Goal: Information Seeking & Learning: Learn about a topic

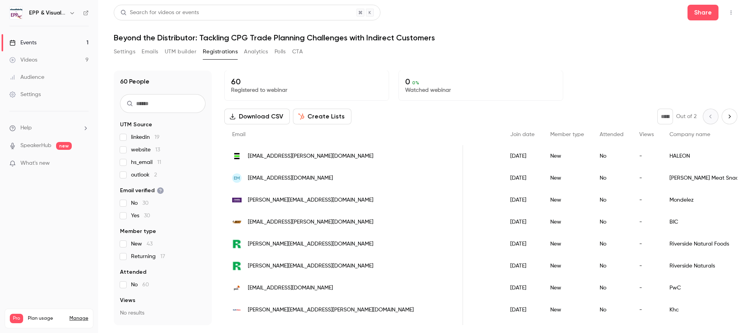
scroll to position [0, 99]
click at [188, 105] on input "text" at bounding box center [163, 103] width 86 height 19
paste input "****"
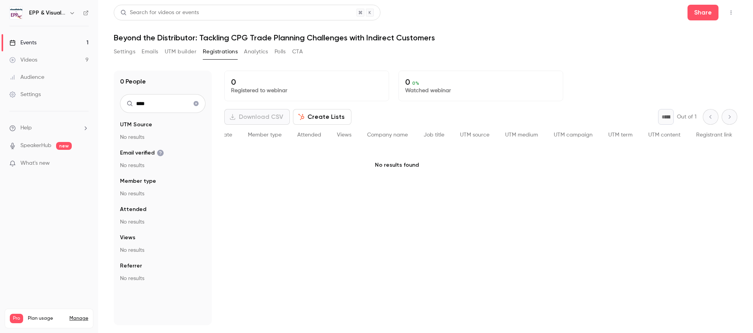
type input "****"
click at [40, 39] on link "Events 1" at bounding box center [49, 42] width 98 height 17
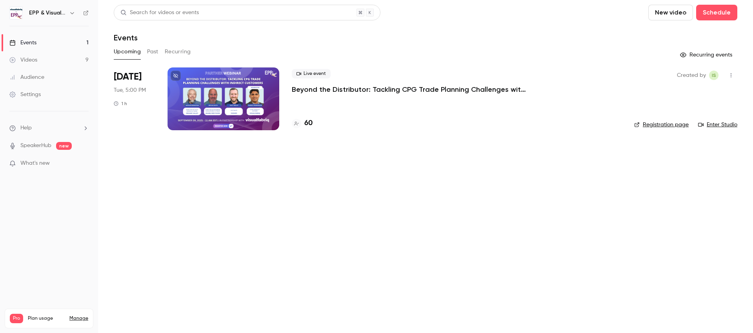
click at [153, 55] on button "Past" at bounding box center [152, 52] width 11 height 13
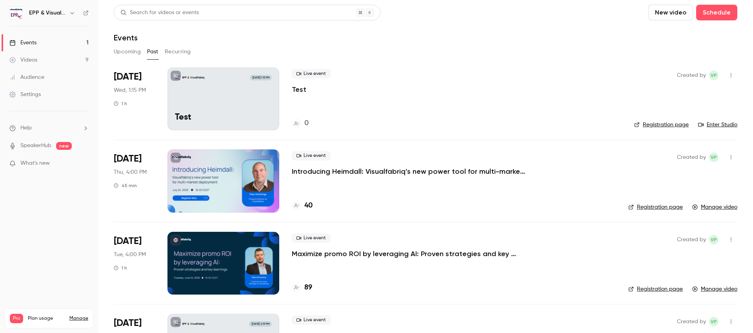
scroll to position [53, 0]
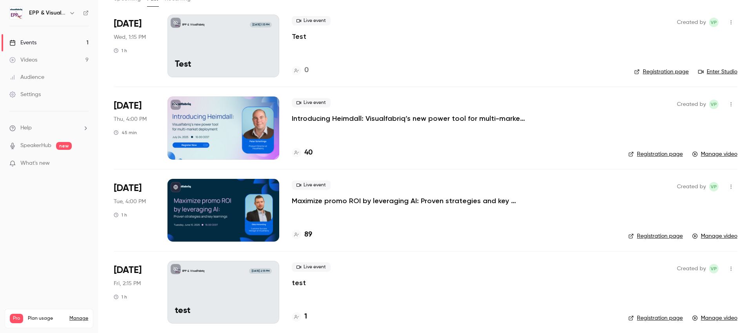
click at [317, 204] on p "Maximize promo ROI by leveraging AI: Proven strategies and key learnings" at bounding box center [409, 200] width 235 height 9
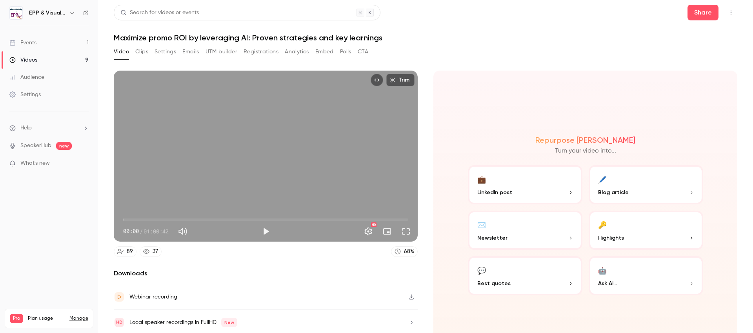
scroll to position [4, 0]
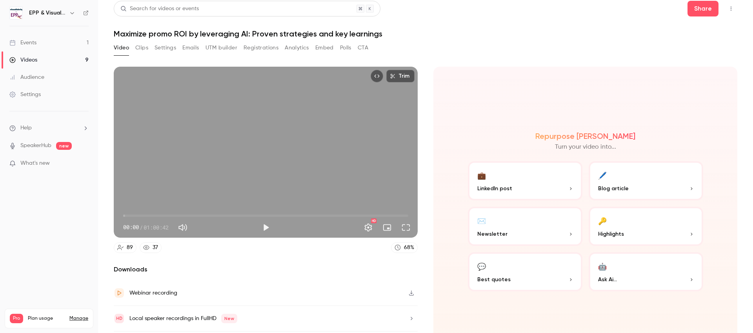
click at [271, 48] on button "Registrations" at bounding box center [261, 48] width 35 height 13
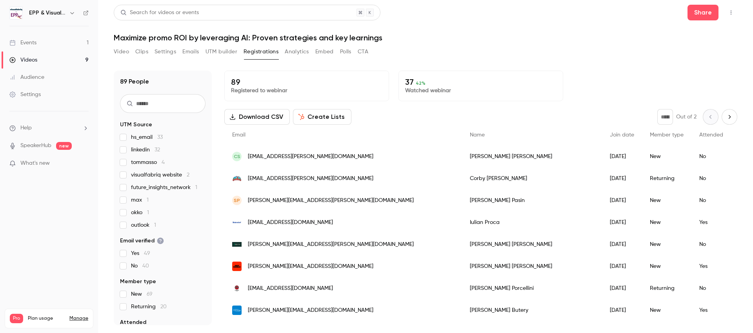
click at [42, 40] on link "Events 1" at bounding box center [49, 42] width 98 height 17
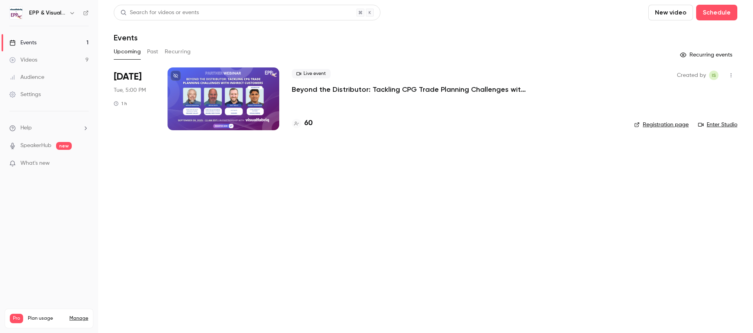
click at [214, 86] on div at bounding box center [224, 98] width 112 height 63
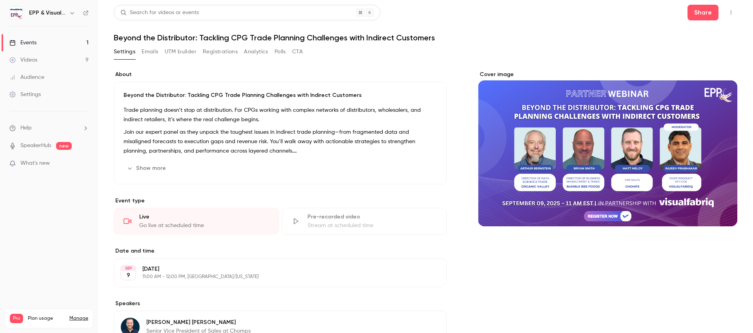
click at [213, 54] on button "Registrations" at bounding box center [220, 52] width 35 height 13
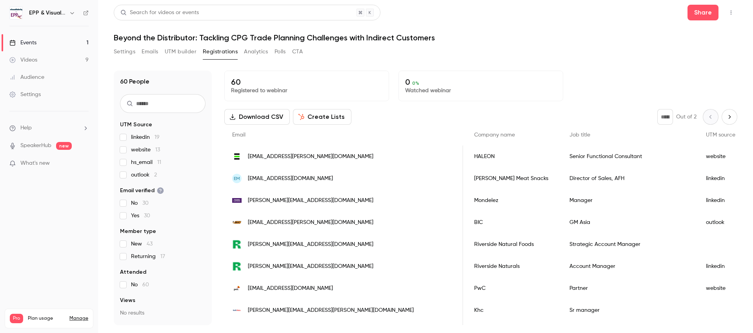
scroll to position [0, 301]
